Goal: Navigation & Orientation: Go to known website

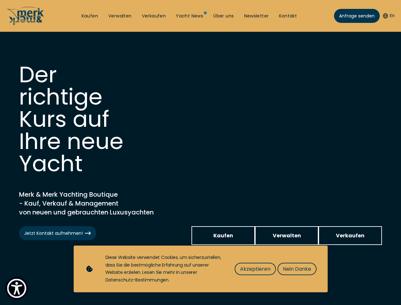
click at [16, 288] on img "Show Accessibility Preferences" at bounding box center [16, 287] width 19 height 19
click at [387, 16] on button "En" at bounding box center [389, 16] width 12 height 6
click at [98, 190] on h2 "Merk & Merk Yachting Boutique - Kauf, Verkauf & Management von neuen und gebrau…" at bounding box center [98, 203] width 159 height 27
click at [255, 268] on span "Akzeptieren" at bounding box center [255, 269] width 30 height 8
